Goal: Task Accomplishment & Management: Manage account settings

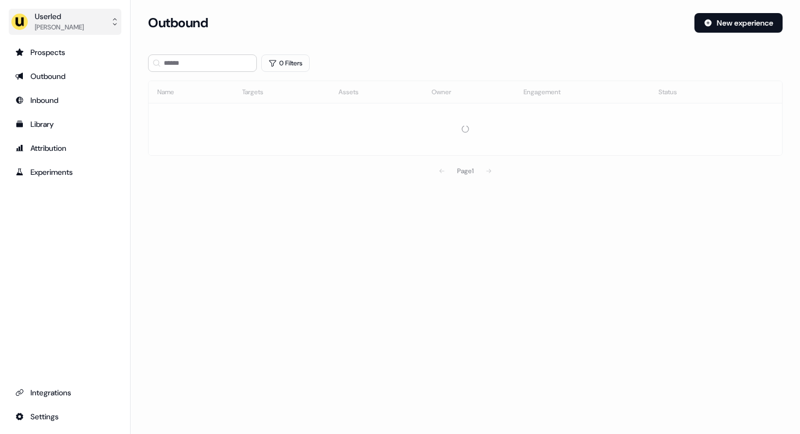
click at [56, 29] on div "[PERSON_NAME]" at bounding box center [59, 27] width 49 height 11
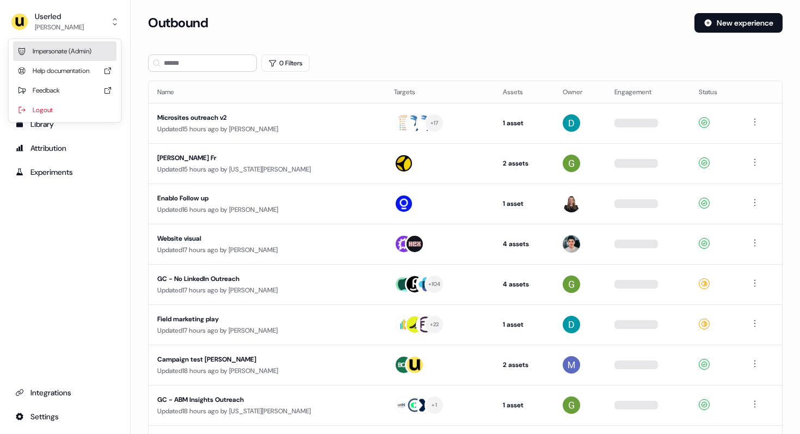
click at [72, 51] on div "Impersonate (Admin)" at bounding box center [64, 51] width 103 height 20
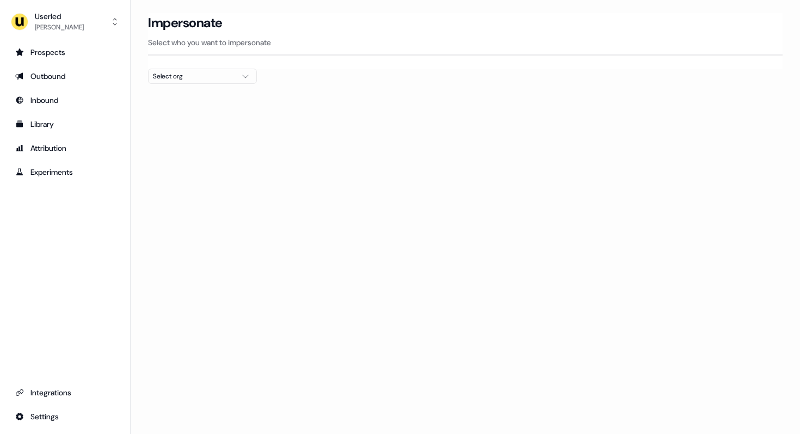
click at [212, 78] on div "Select org" at bounding box center [194, 76] width 82 height 11
type input "****"
click at [194, 118] on div "Maki People" at bounding box center [203, 115] width 108 height 17
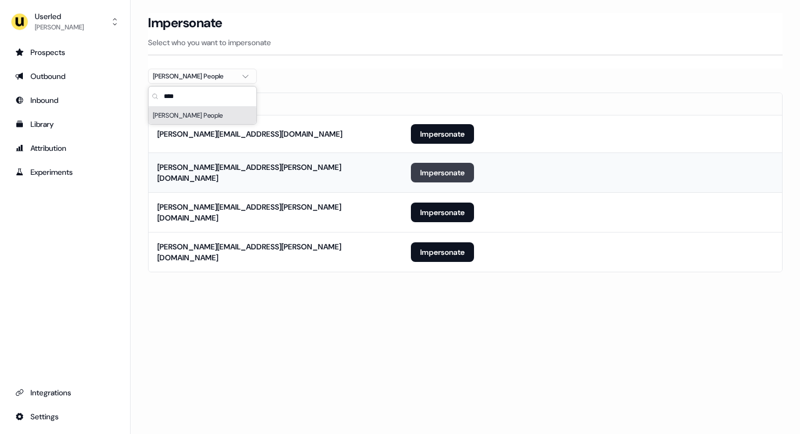
click at [455, 176] on button "Impersonate" at bounding box center [442, 173] width 63 height 20
click at [434, 169] on button "Impersonate" at bounding box center [442, 173] width 63 height 20
